Goal: Register for event/course

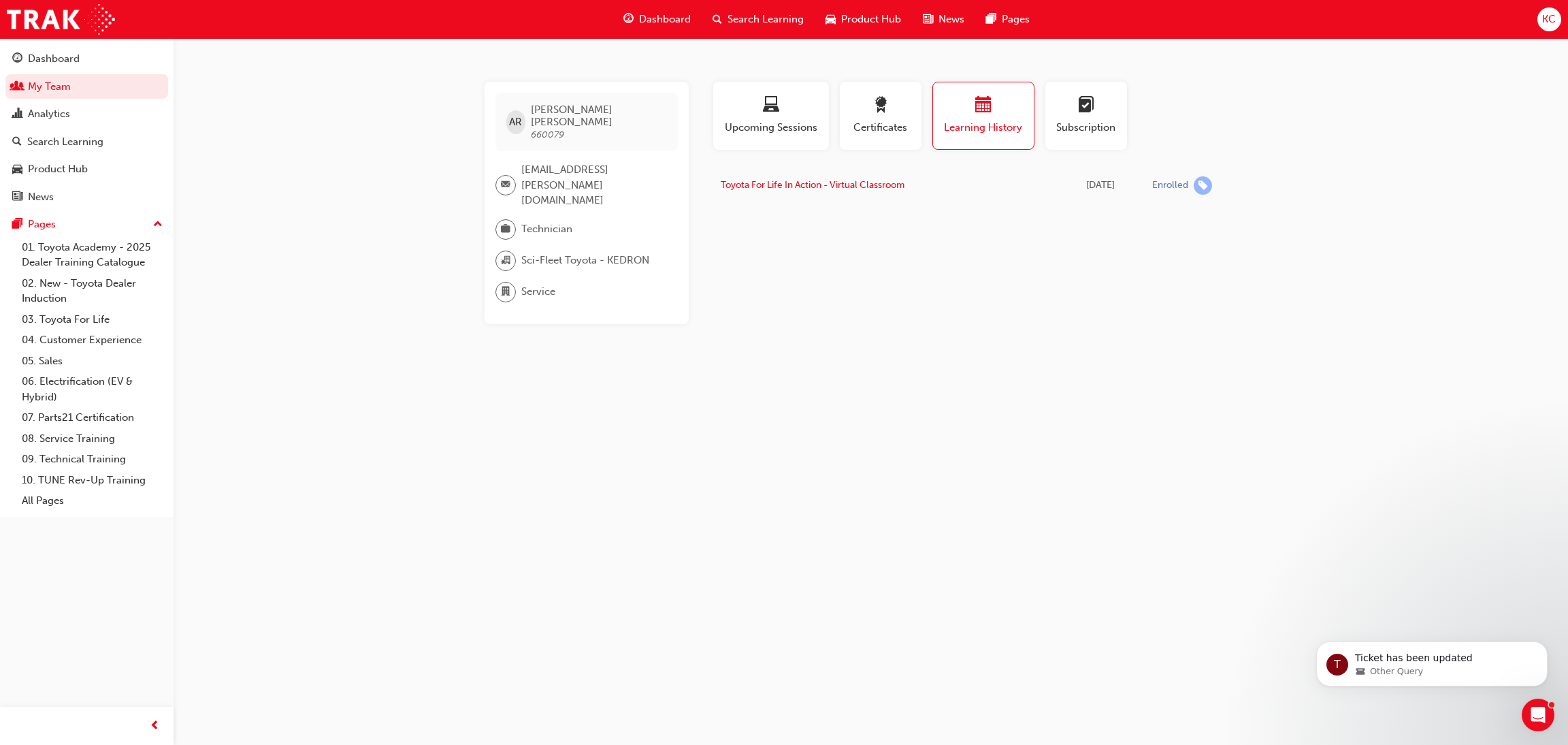
click at [749, 19] on span "Search Learning" at bounding box center [765, 20] width 76 height 16
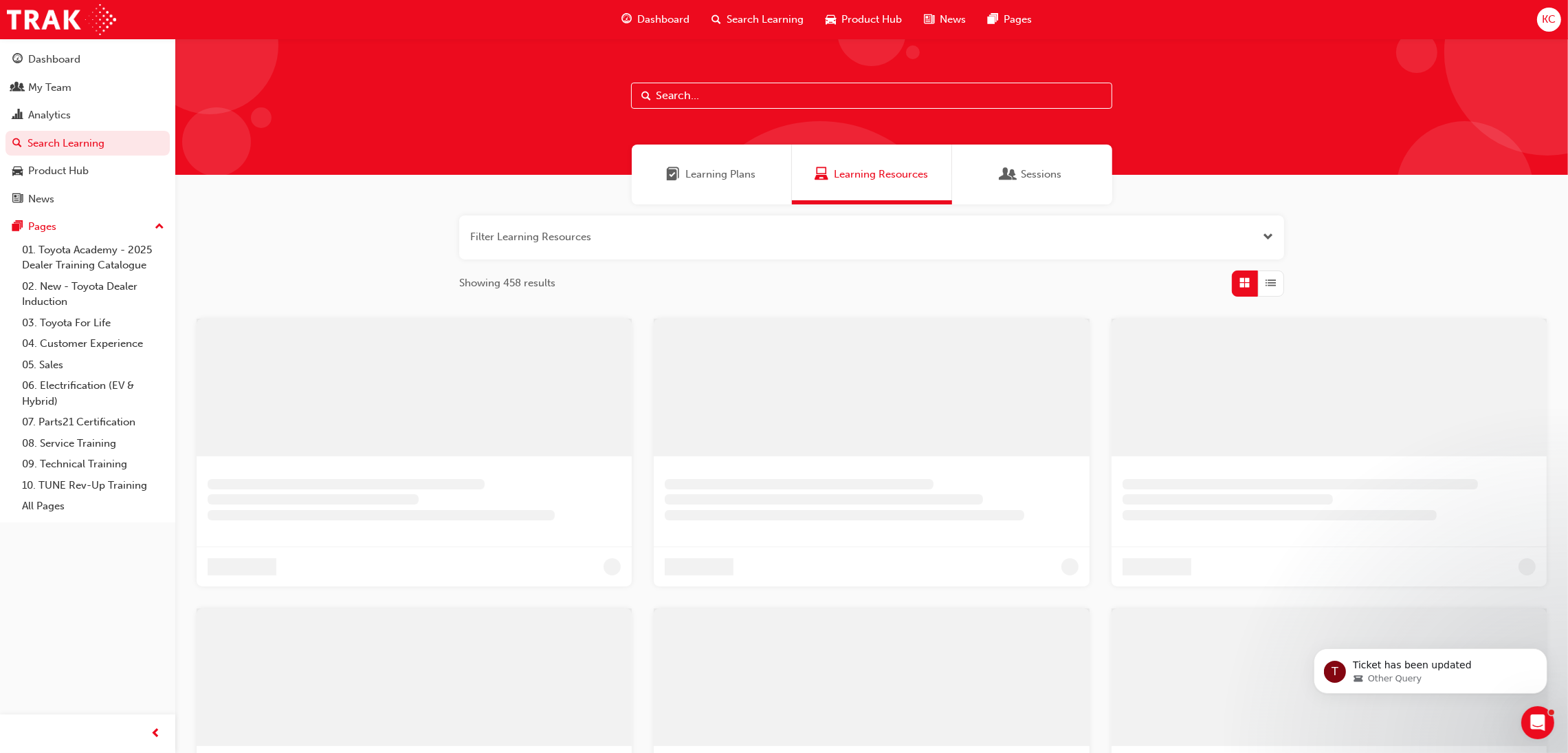
click at [736, 93] on input "text" at bounding box center [872, 95] width 481 height 26
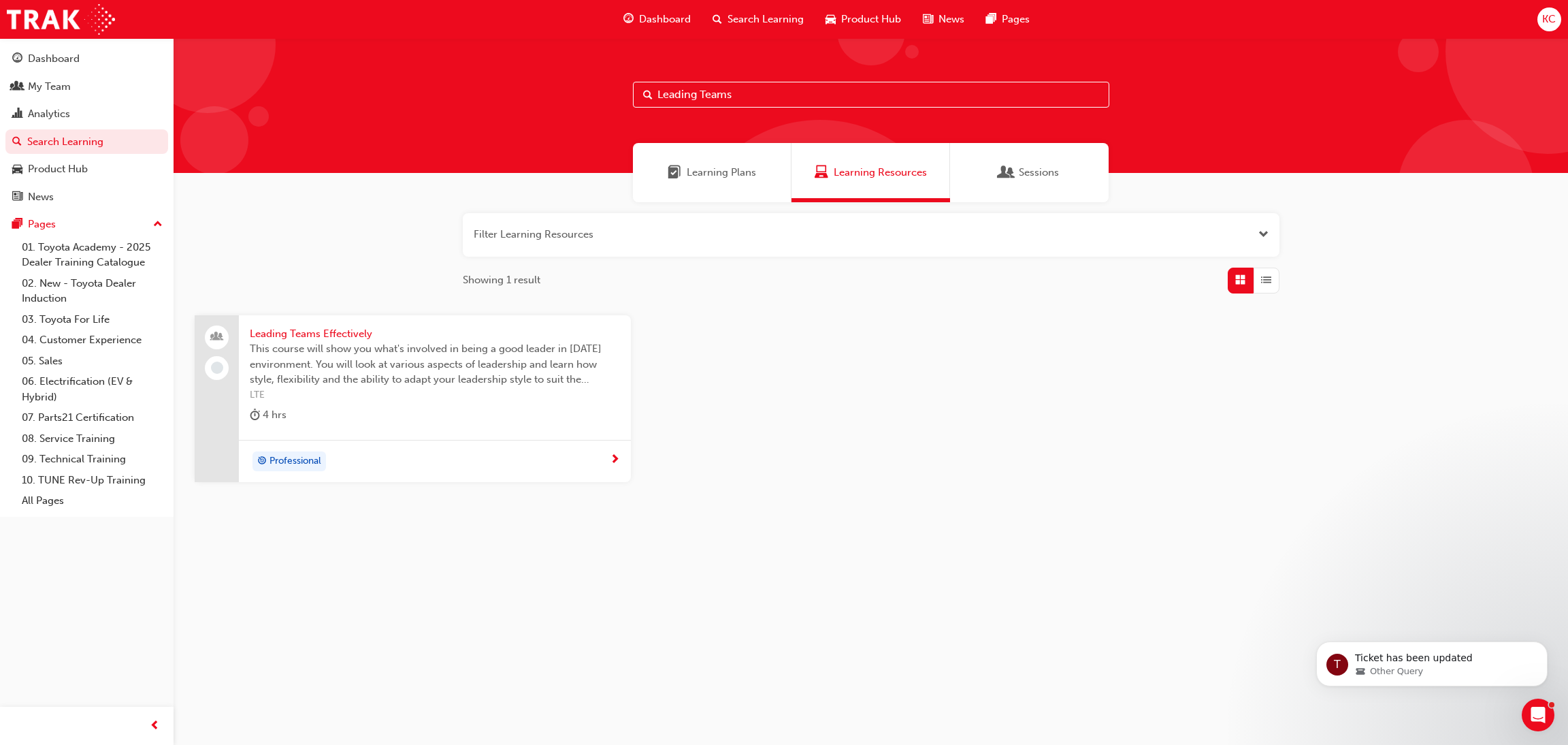
type input "Leading Teams"
click at [330, 332] on span "Leading Teams Effectively" at bounding box center [435, 334] width 370 height 16
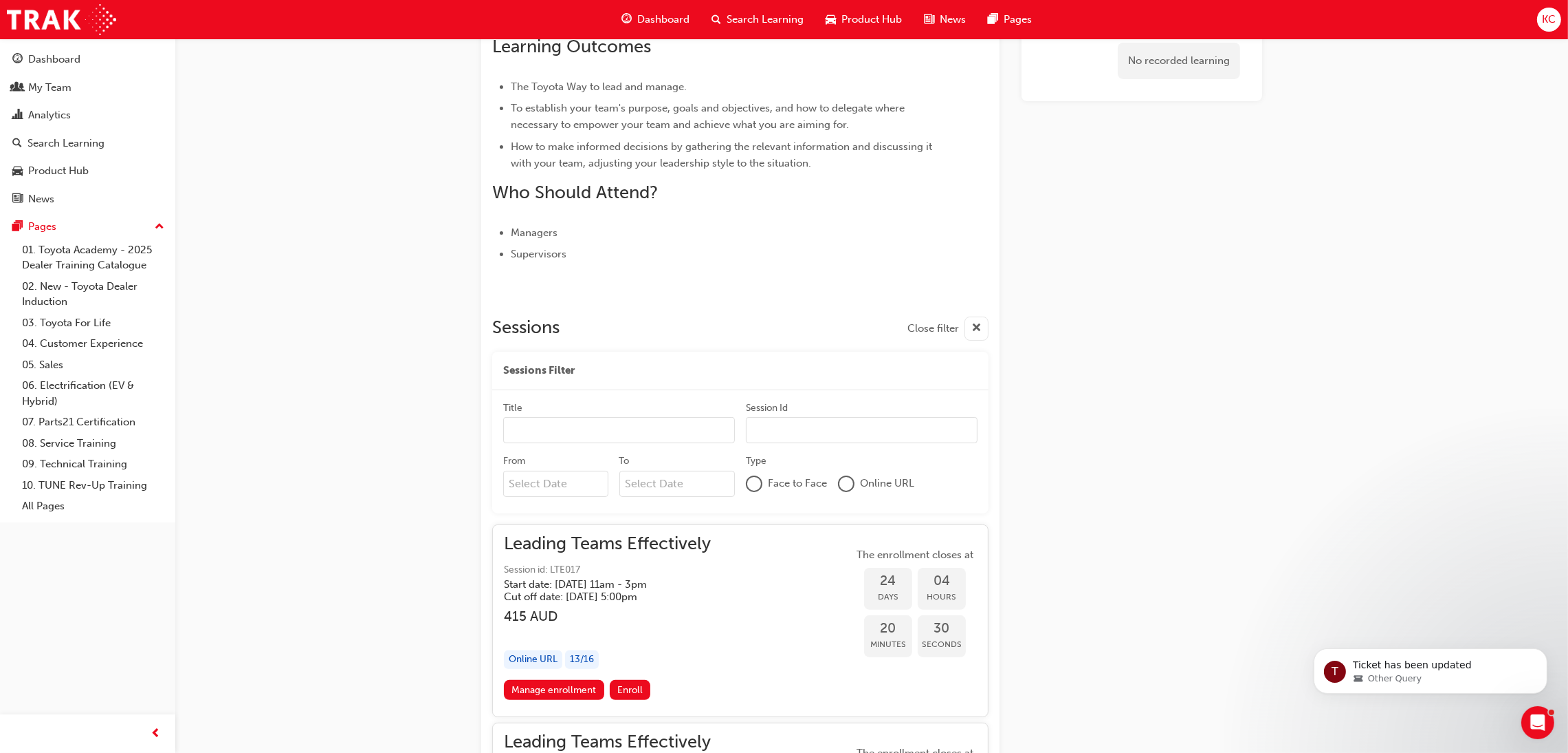
scroll to position [573, 0]
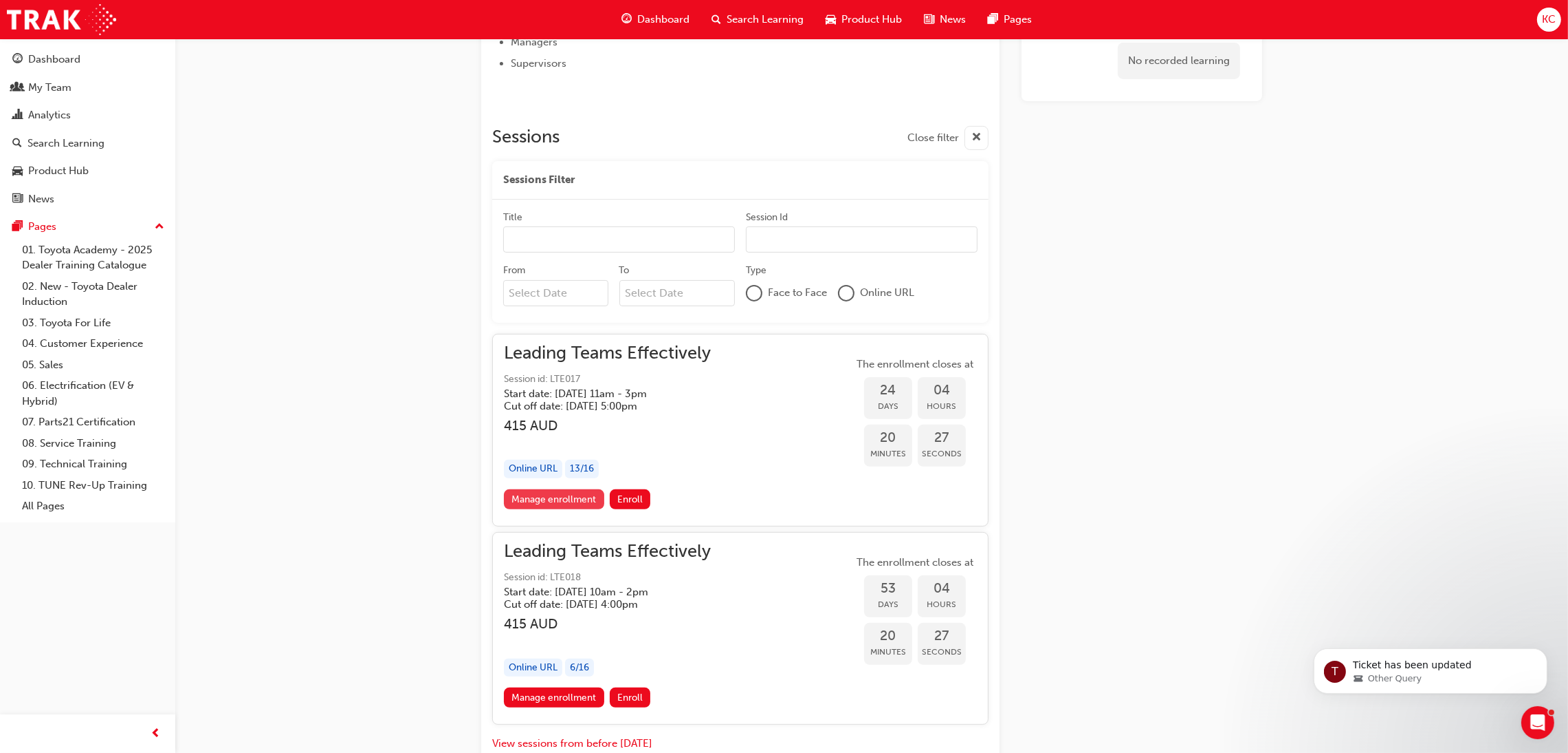
click at [536, 493] on link "Manage enrollment" at bounding box center [554, 499] width 100 height 20
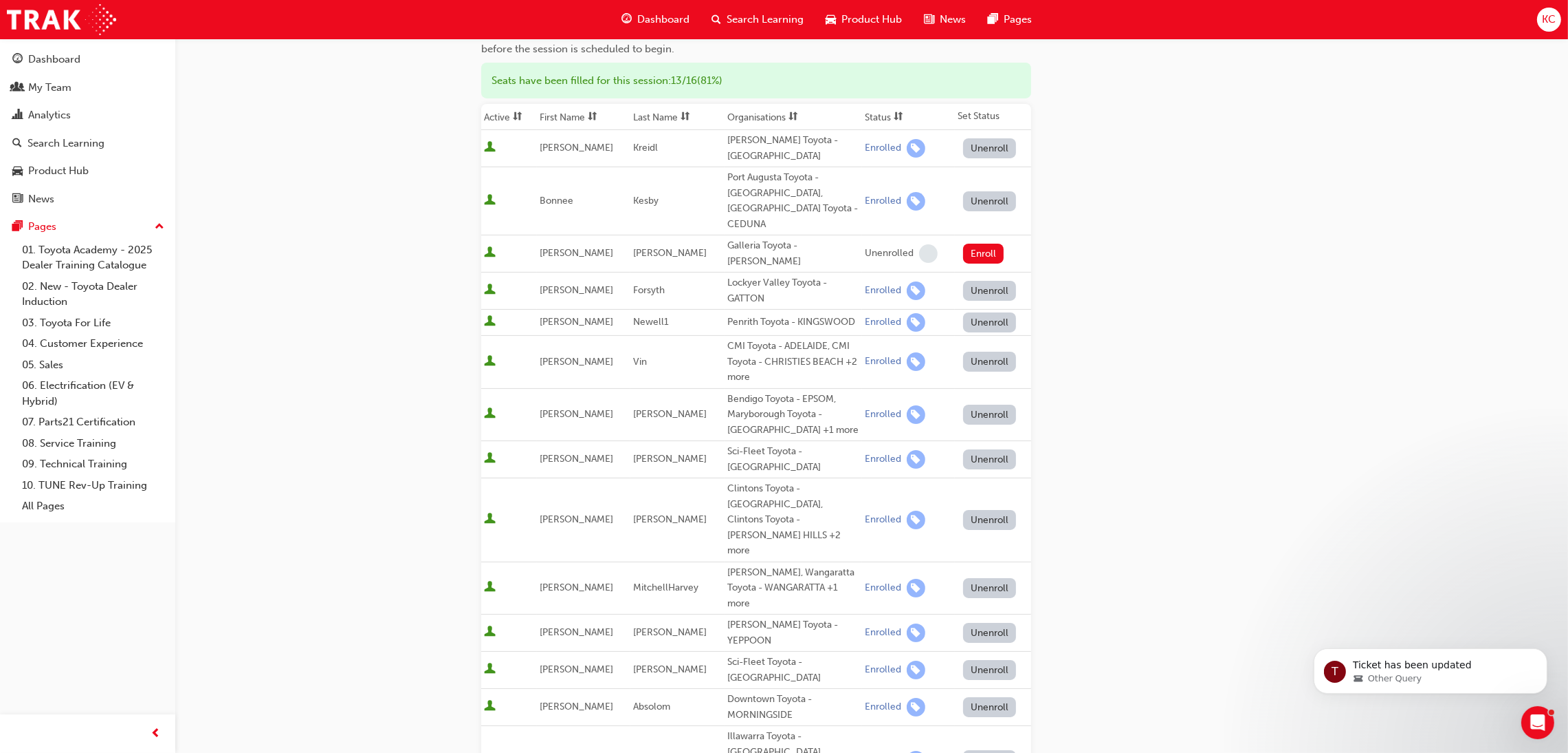
scroll to position [413, 0]
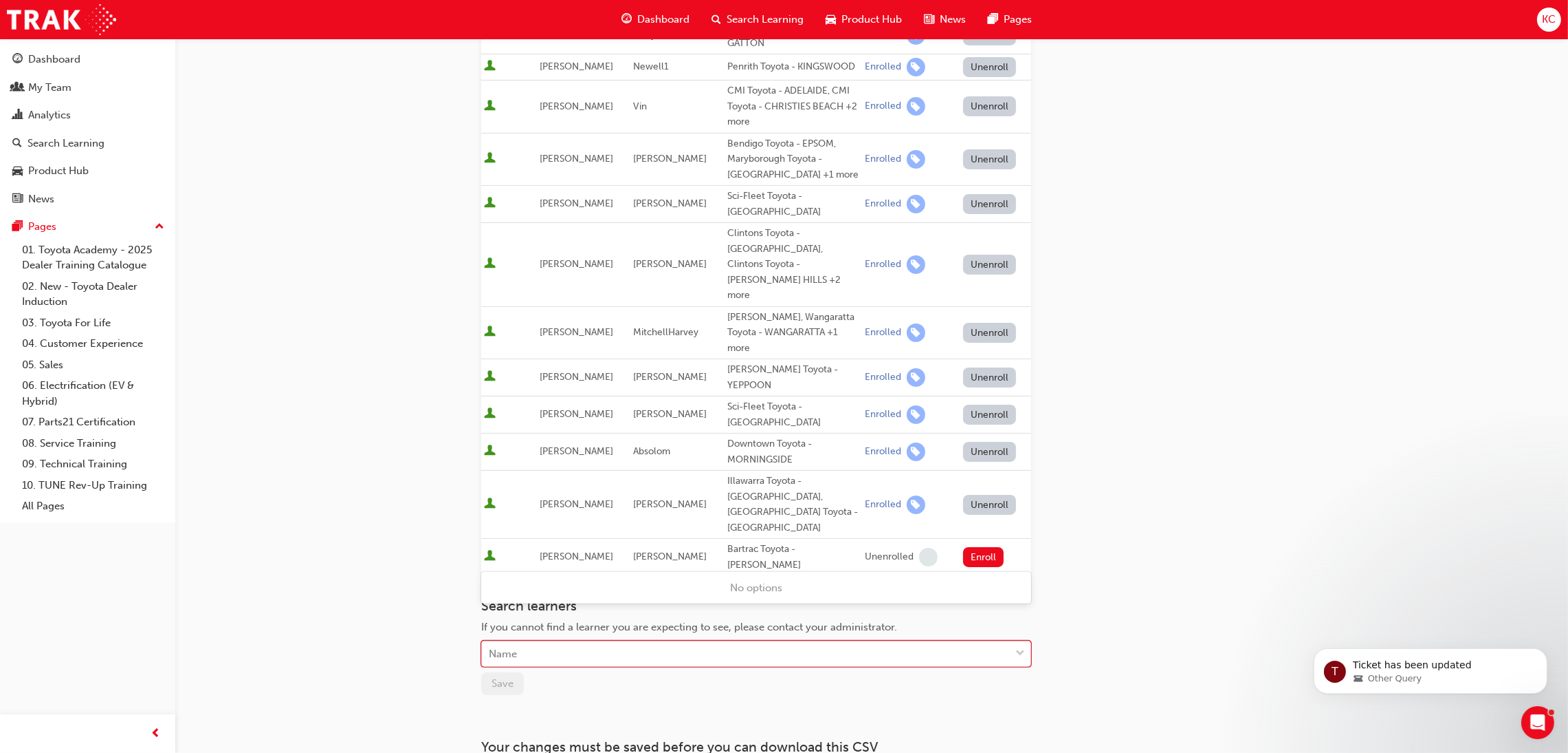
click at [628, 642] on div "Name" at bounding box center [746, 654] width 528 height 24
type input "Viv"
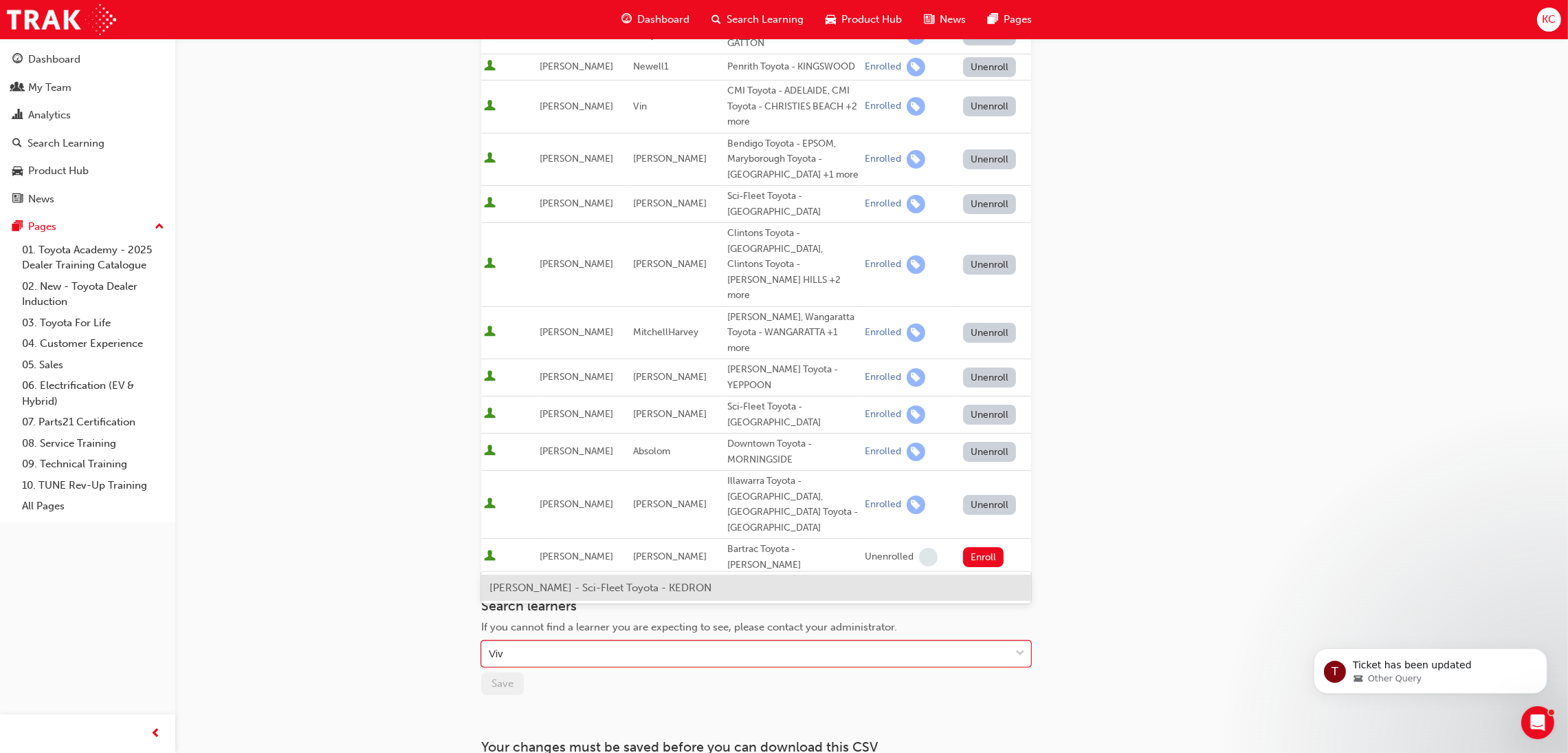
click at [597, 590] on span "[PERSON_NAME] - Sci-Fleet Toyota - KEDRON" at bounding box center [600, 587] width 222 height 12
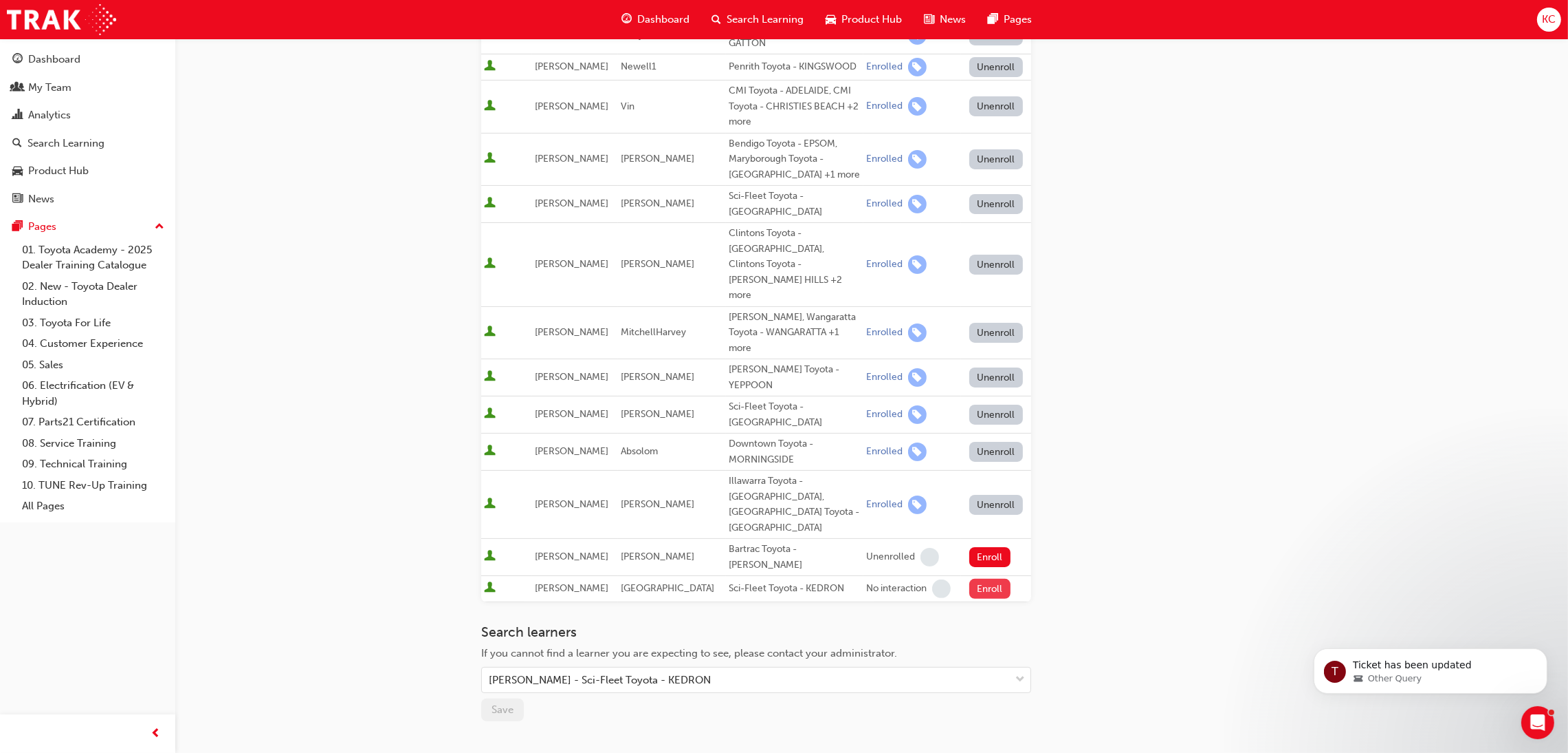
click at [985, 579] on button "Enroll" at bounding box center [989, 589] width 41 height 20
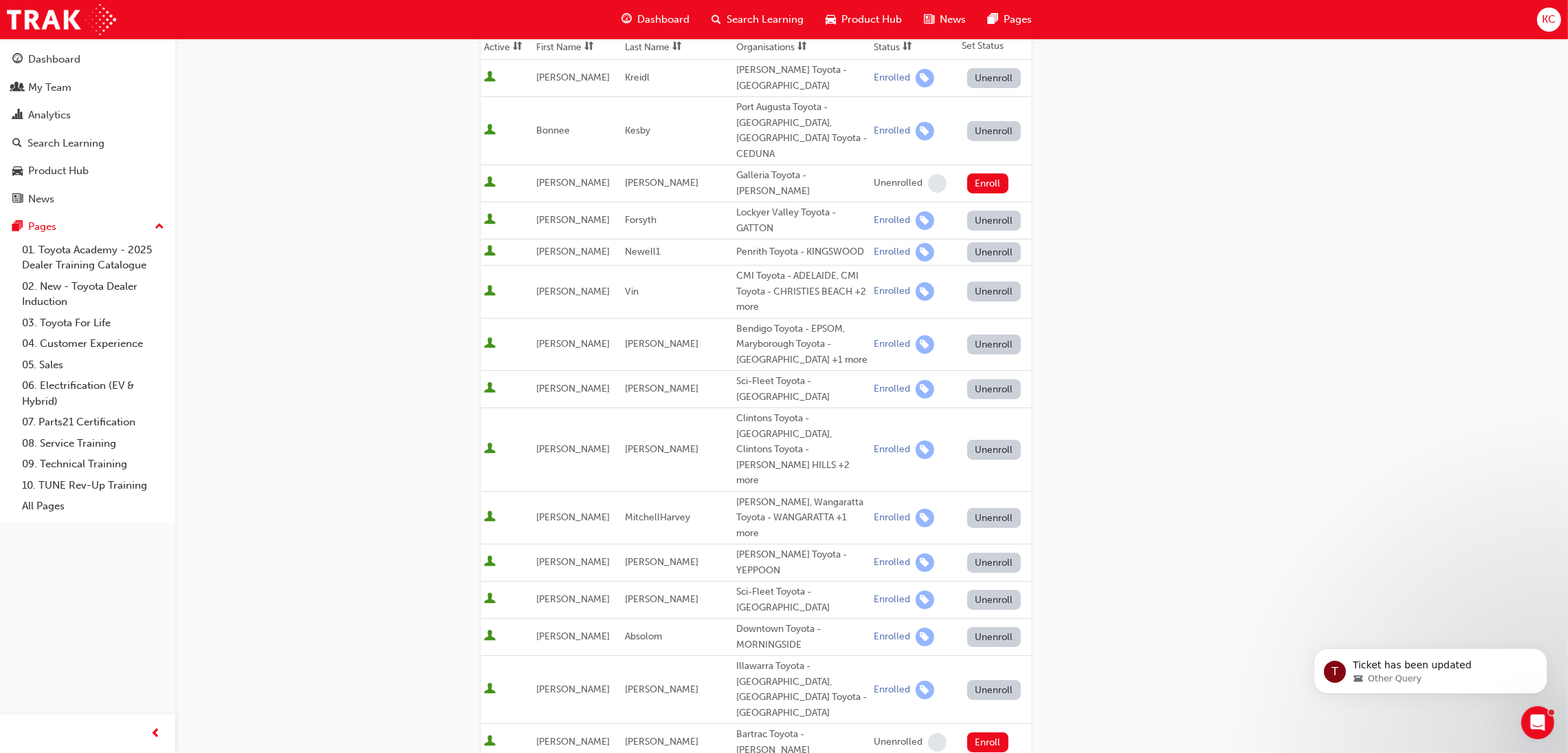
scroll to position [206, 0]
